Goal: Information Seeking & Learning: Learn about a topic

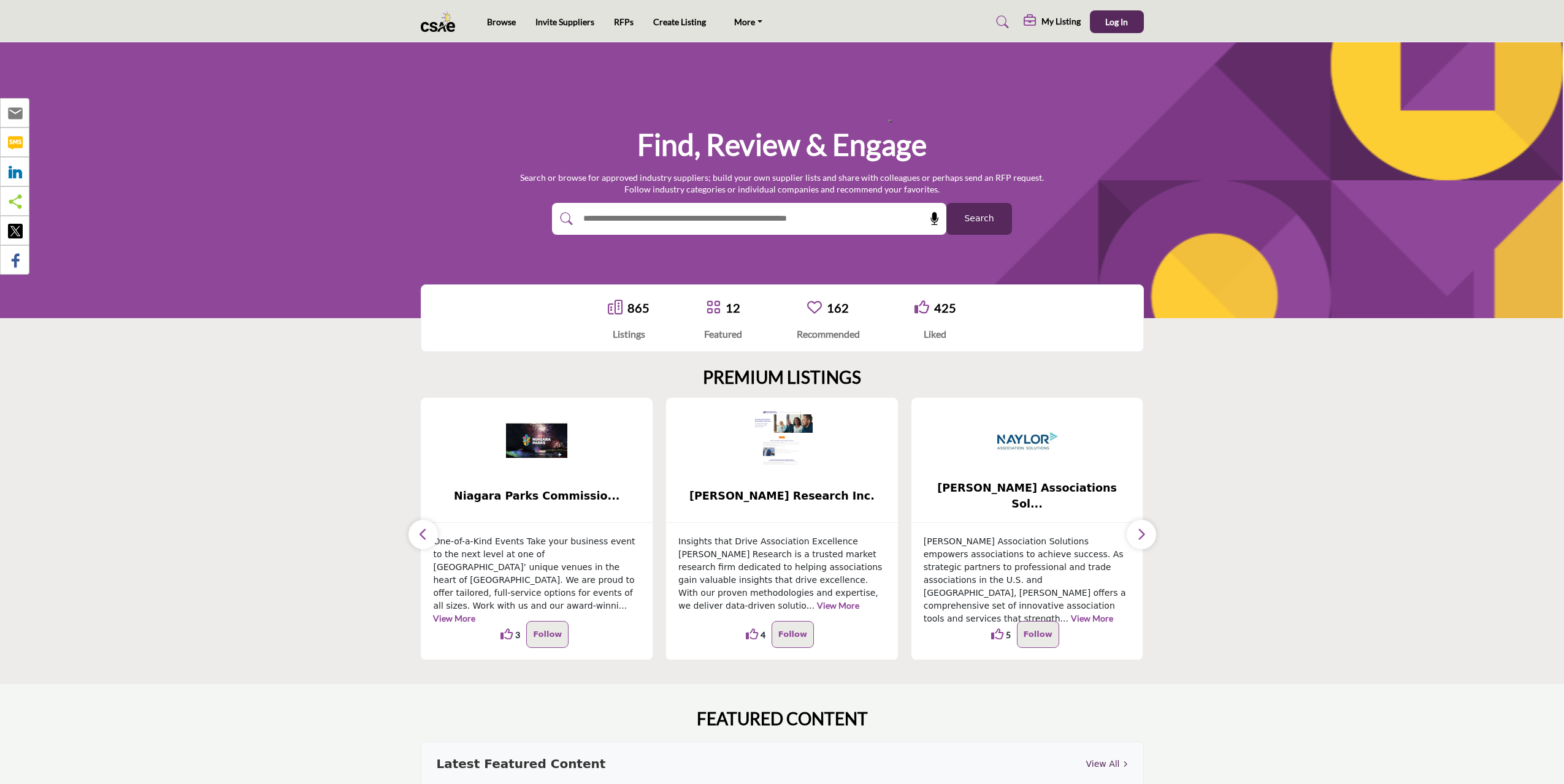
click at [833, 217] on input "text" at bounding box center [722, 219] width 293 height 19
type input "**"
click at [994, 220] on button "Search" at bounding box center [980, 219] width 66 height 32
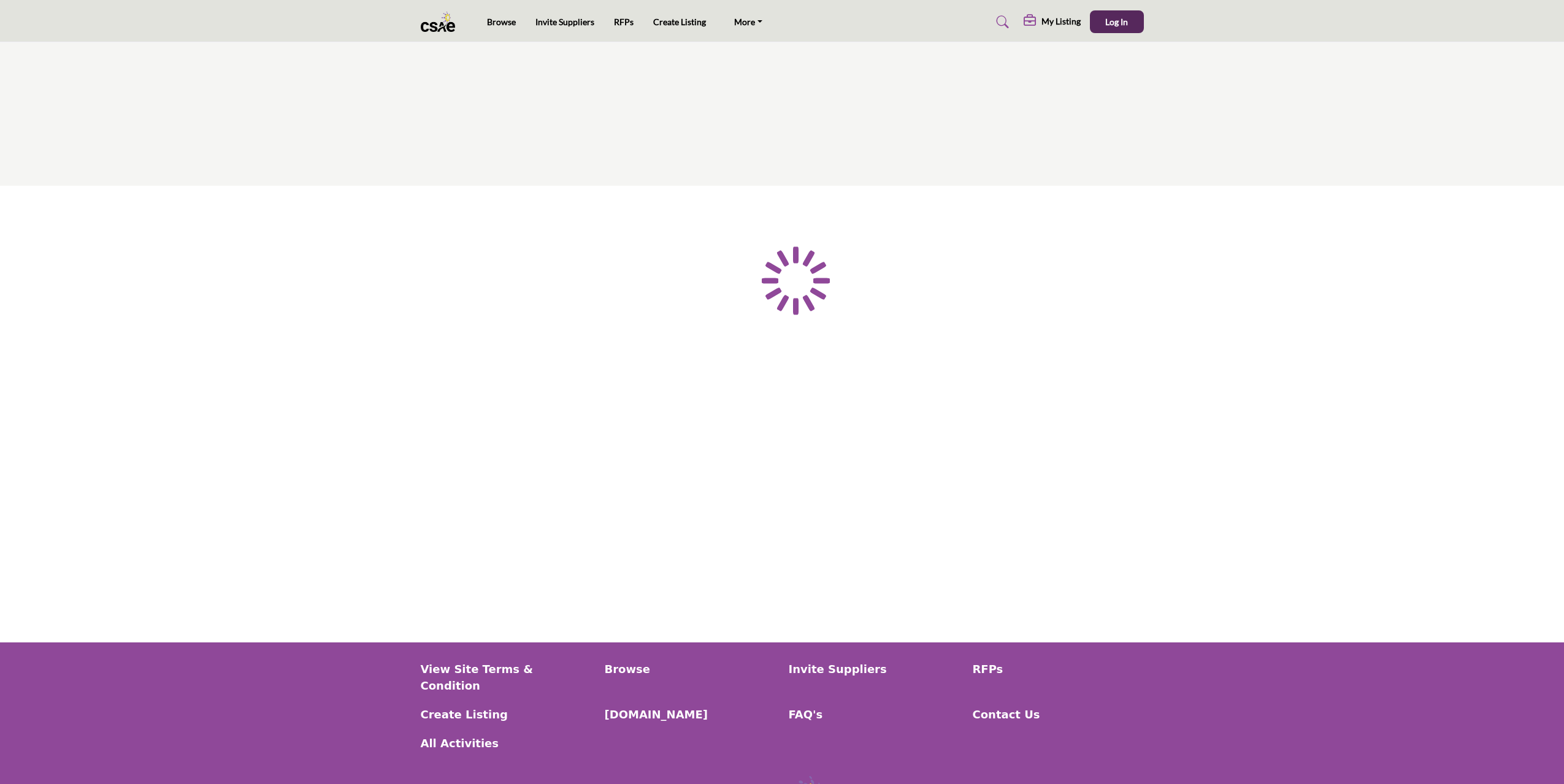
type input "**"
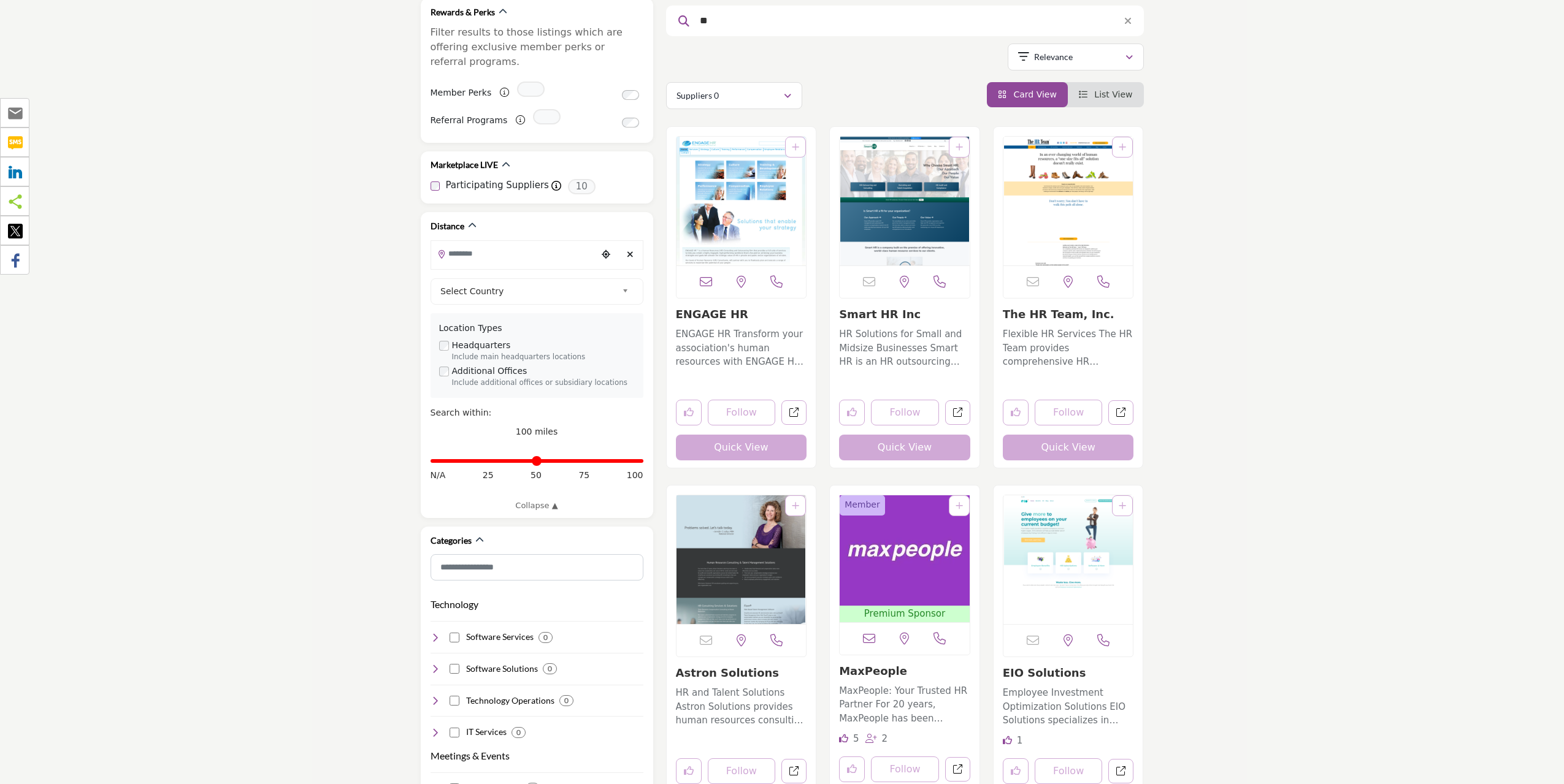
scroll to position [101, 0]
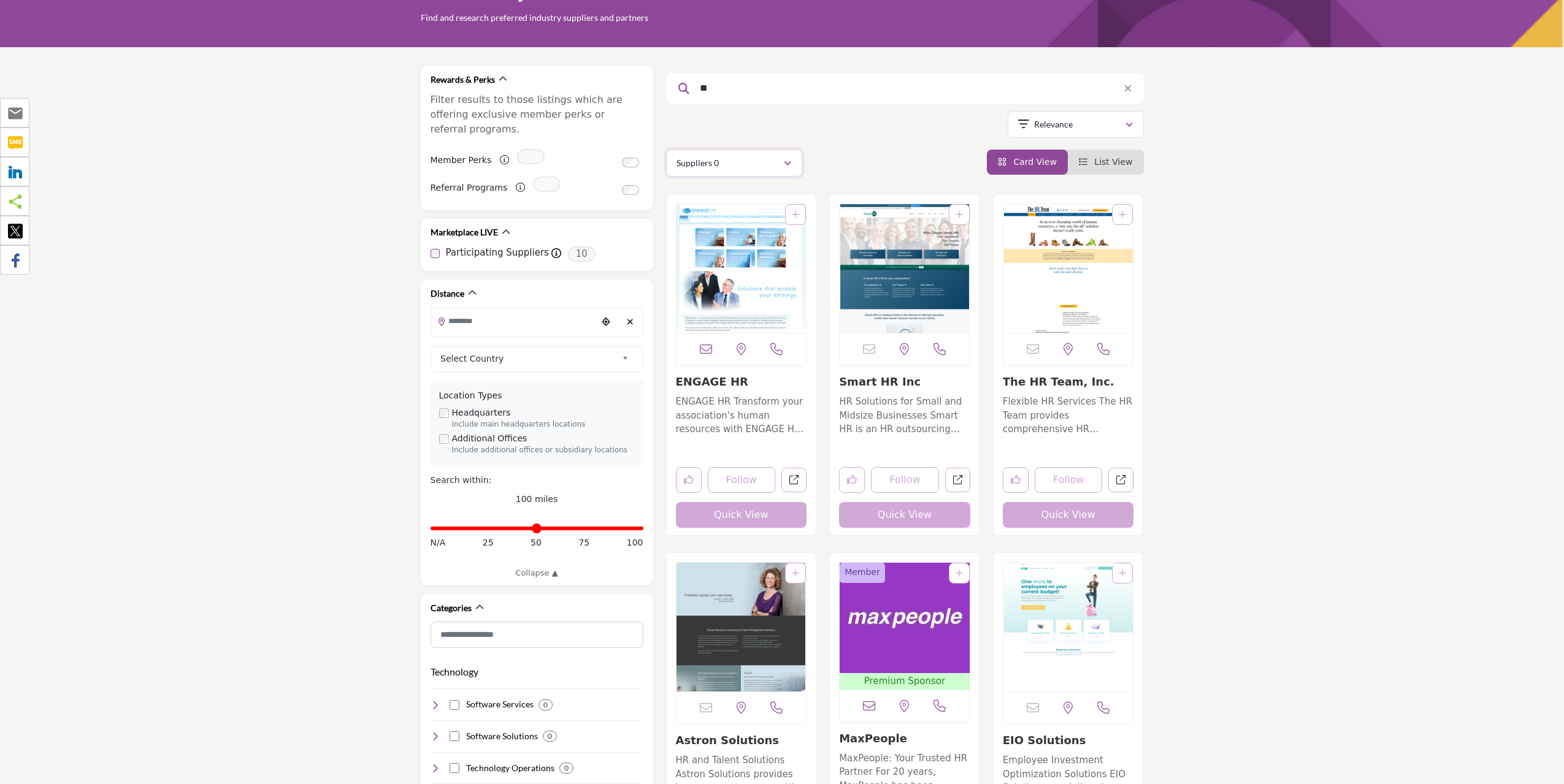
click at [799, 163] on button "Suppliers 0" at bounding box center [734, 163] width 136 height 27
click at [794, 163] on button "Suppliers 0" at bounding box center [734, 163] width 136 height 27
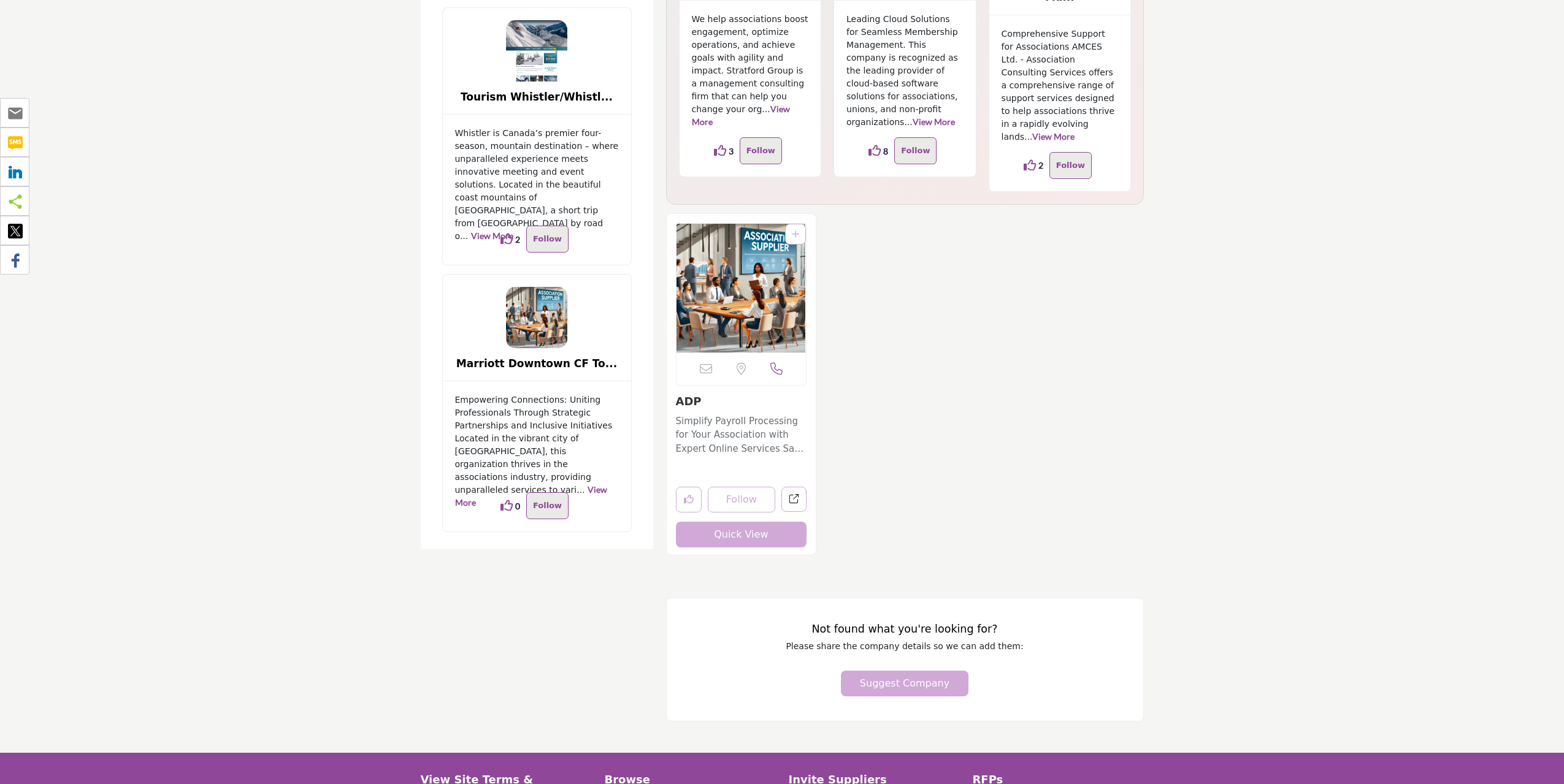
scroll to position [2959, 0]
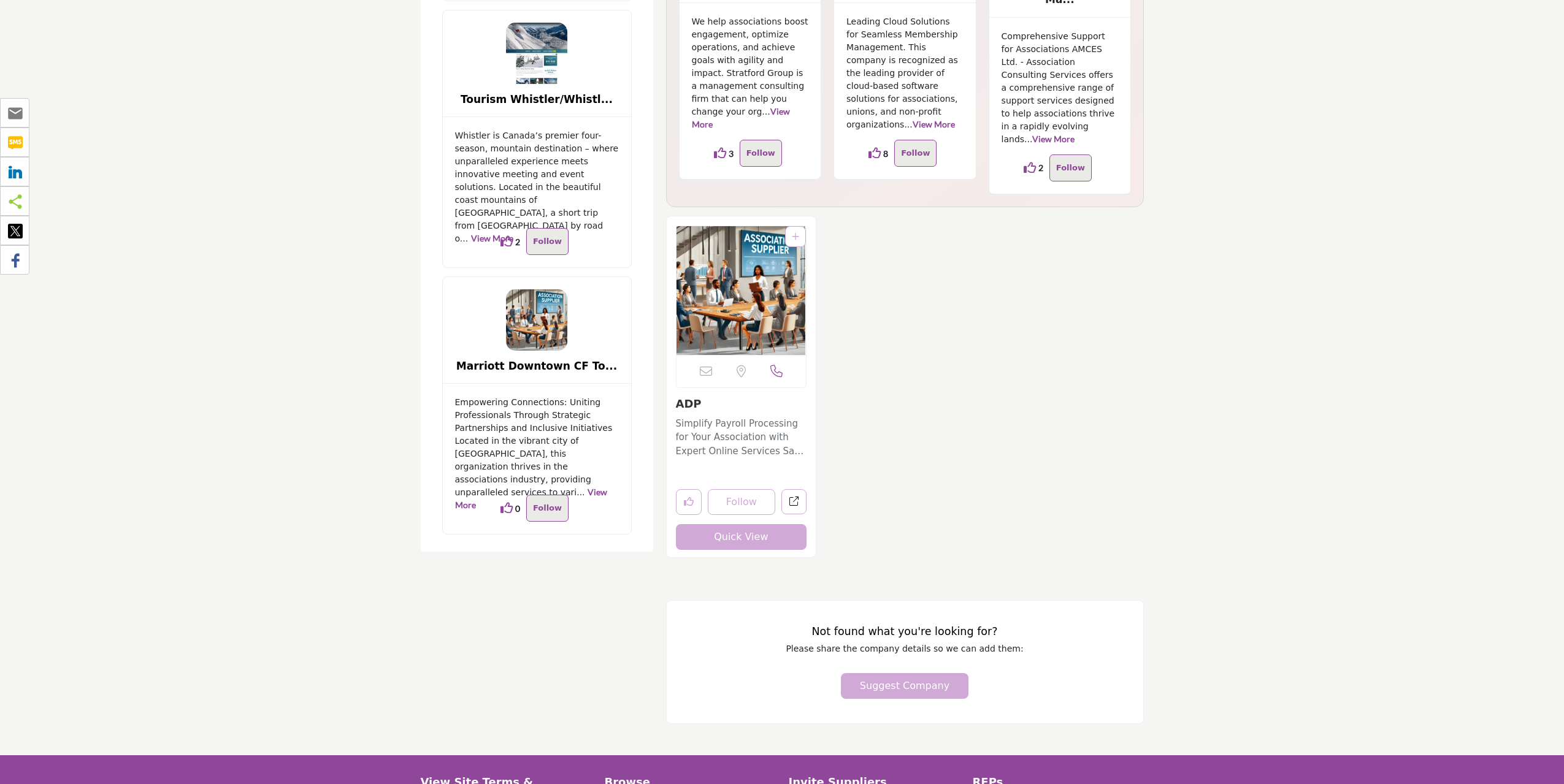
click at [685, 397] on link "ADP" at bounding box center [689, 403] width 26 height 13
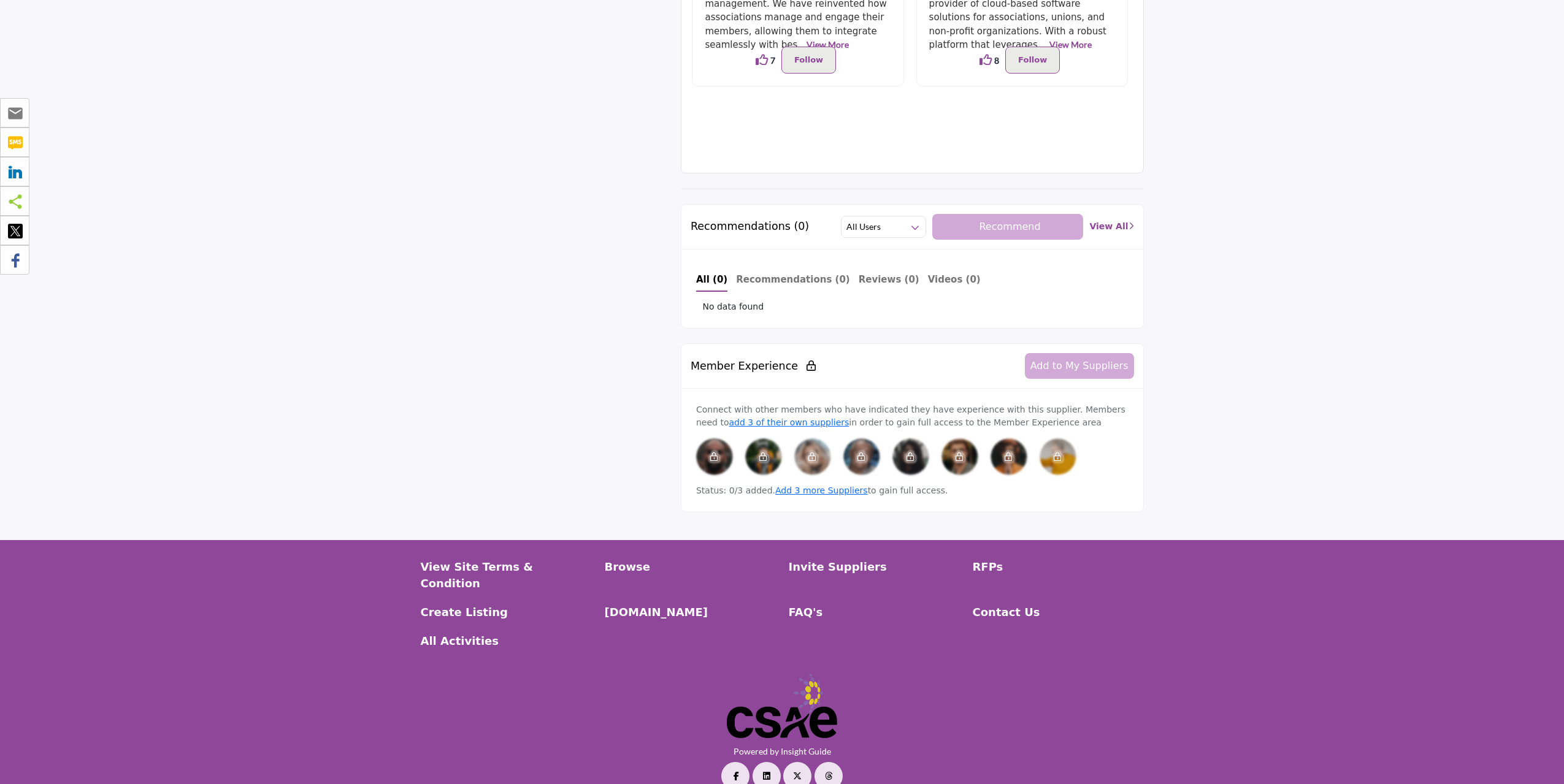
scroll to position [779, 0]
click at [803, 745] on link "Powered by Insight Guide" at bounding box center [782, 750] width 98 height 11
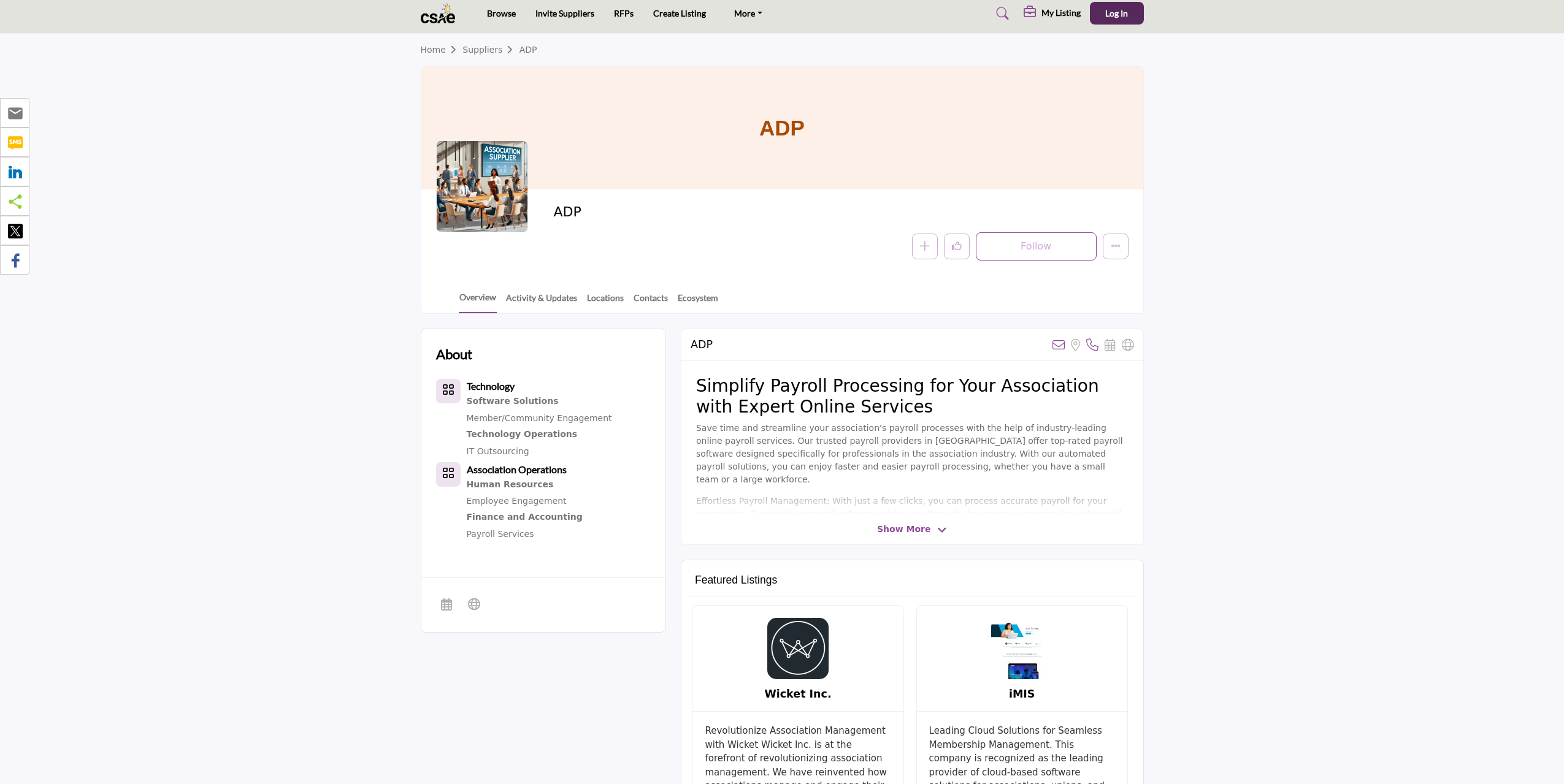
scroll to position [0, 0]
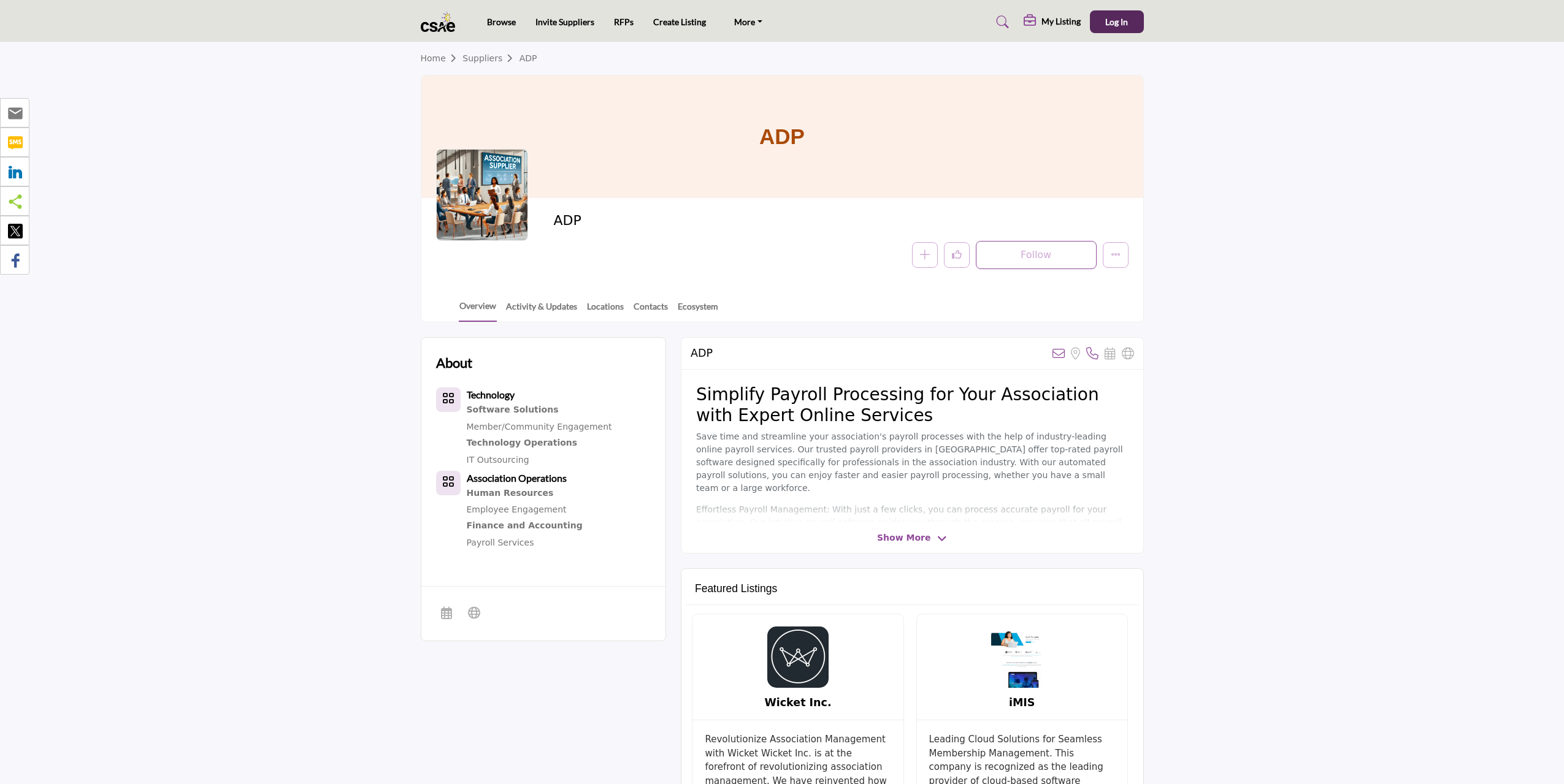
click at [481, 58] on link "Suppliers" at bounding box center [490, 58] width 56 height 10
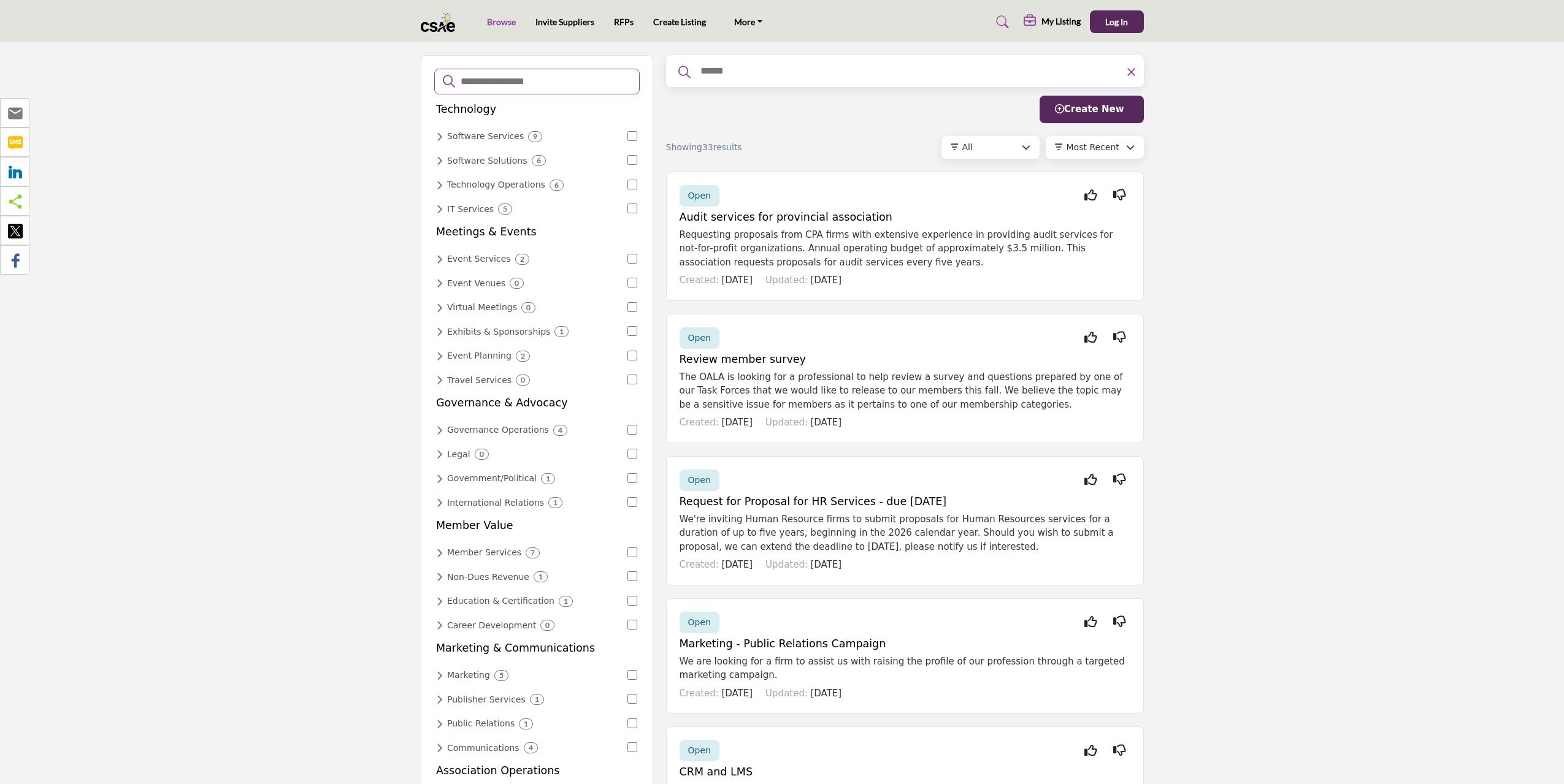
click at [505, 24] on link "Browse" at bounding box center [501, 22] width 29 height 11
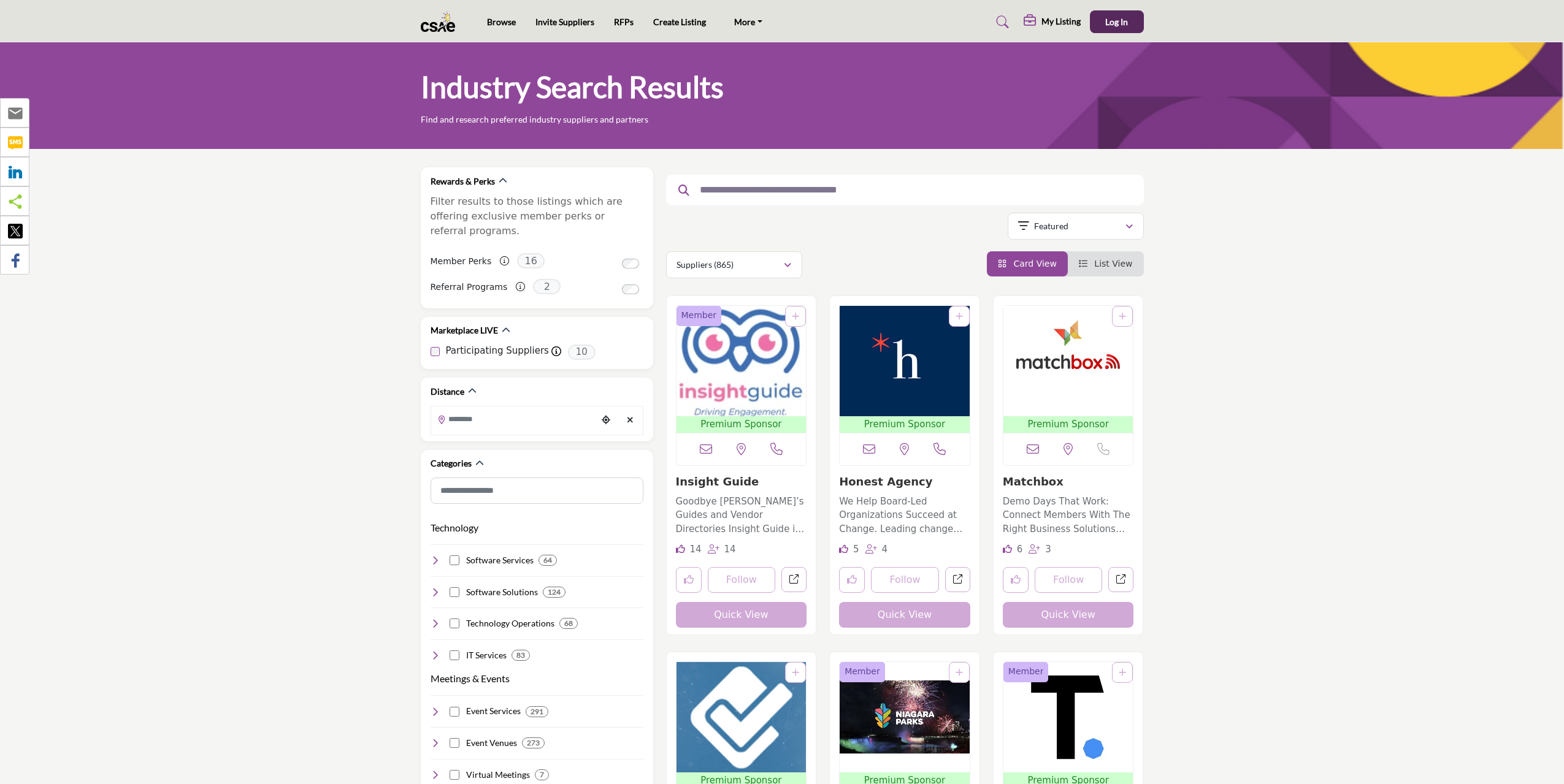
scroll to position [101, 0]
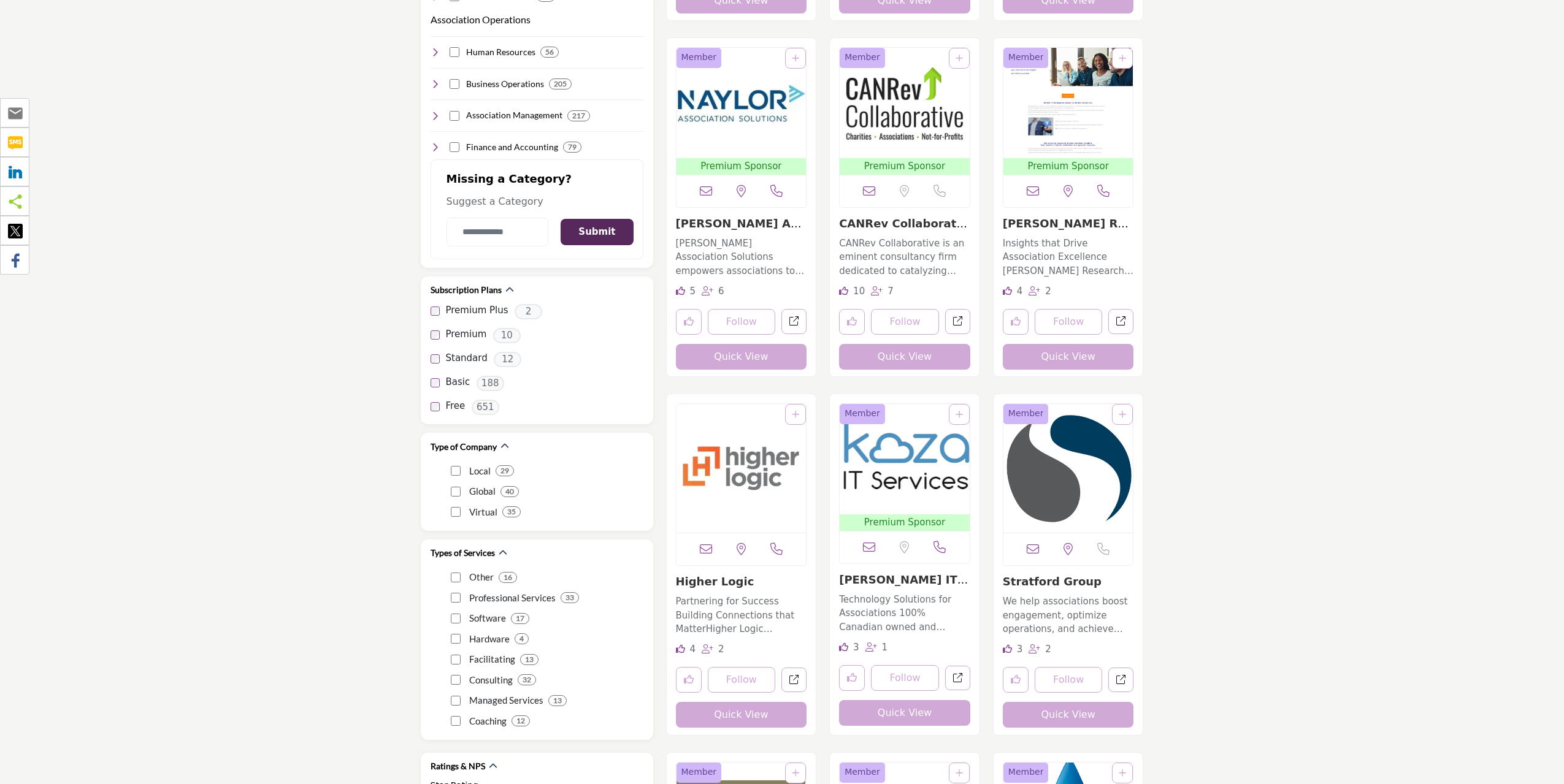
scroll to position [1328, 0]
